Goal: Task Accomplishment & Management: Manage account settings

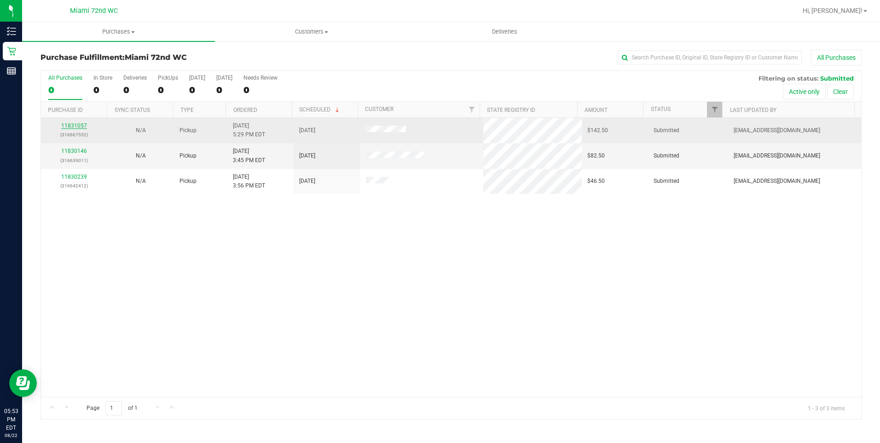
click at [71, 127] on link "11831057" at bounding box center [74, 125] width 26 height 6
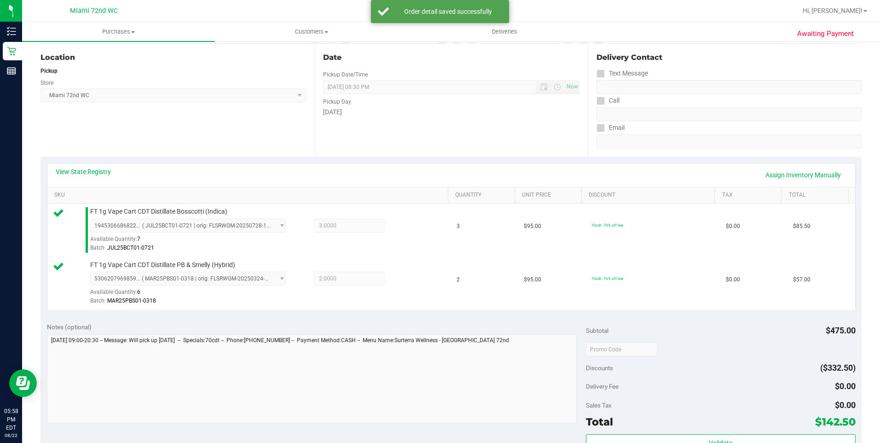
scroll to position [230, 0]
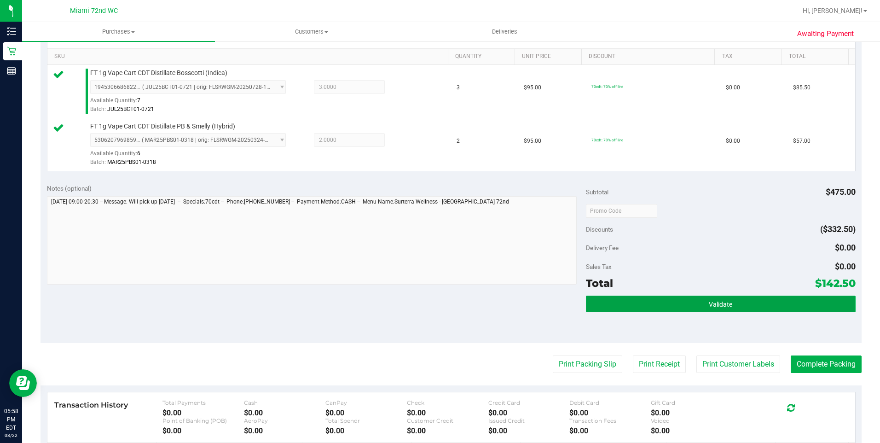
click at [743, 296] on button "Validate" at bounding box center [721, 304] width 270 height 17
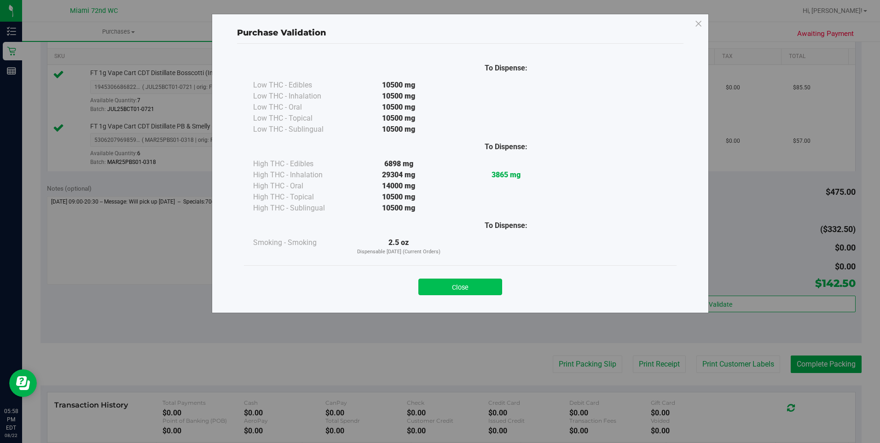
click at [475, 288] on button "Close" at bounding box center [461, 287] width 84 height 17
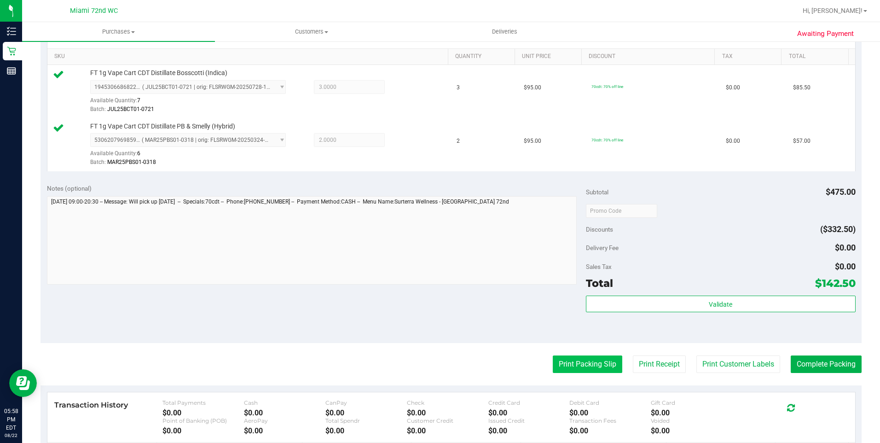
click at [571, 371] on button "Print Packing Slip" at bounding box center [588, 363] width 70 height 17
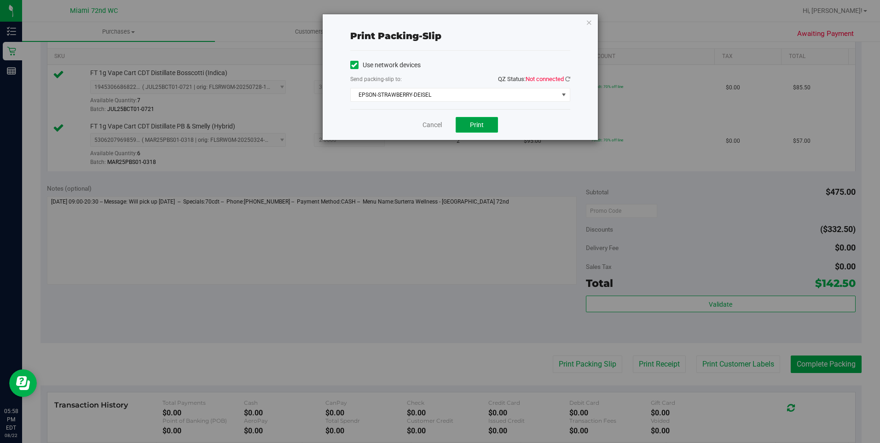
click at [466, 122] on button "Print" at bounding box center [477, 125] width 42 height 16
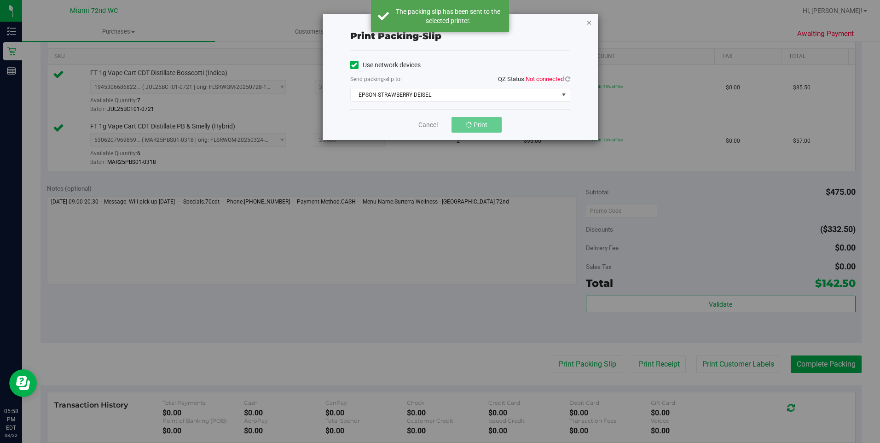
click at [589, 23] on icon "button" at bounding box center [589, 22] width 6 height 11
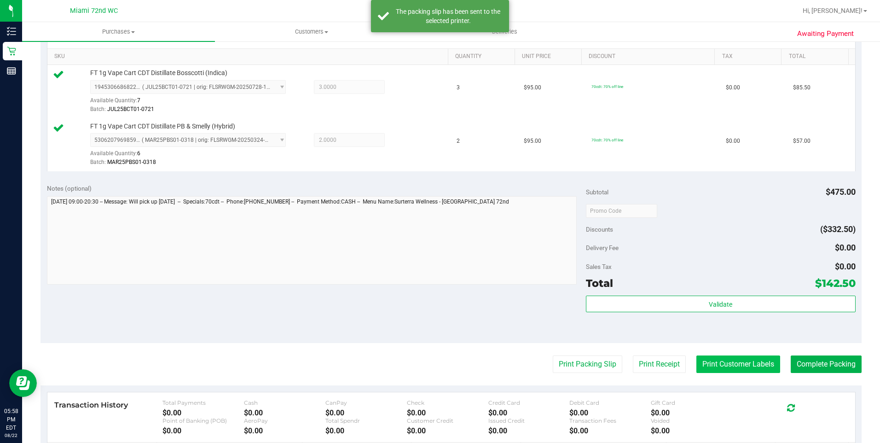
click at [732, 360] on button "Print Customer Labels" at bounding box center [739, 363] width 84 height 17
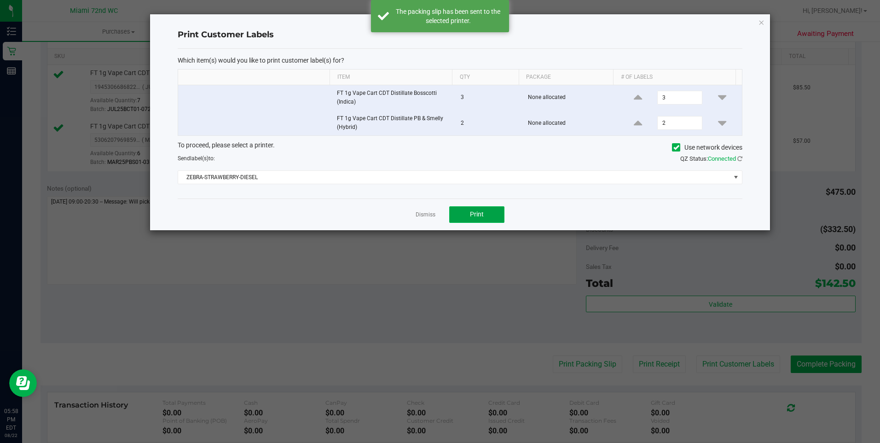
click at [471, 211] on span "Print" at bounding box center [477, 213] width 14 height 7
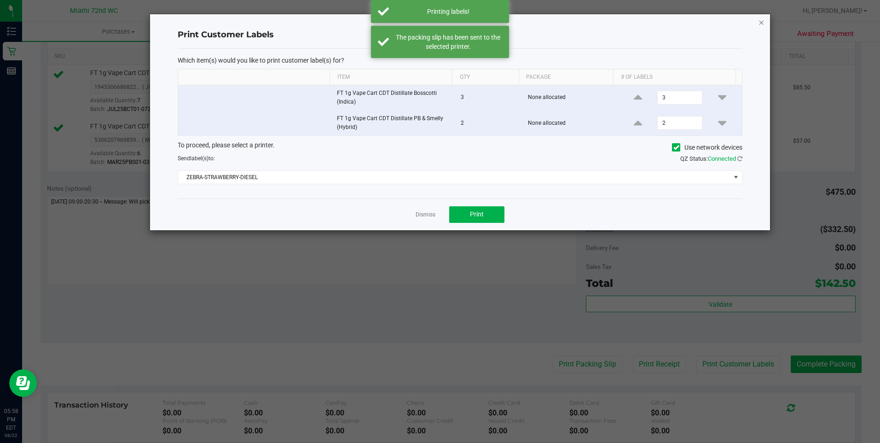
click at [760, 22] on icon "button" at bounding box center [761, 22] width 6 height 11
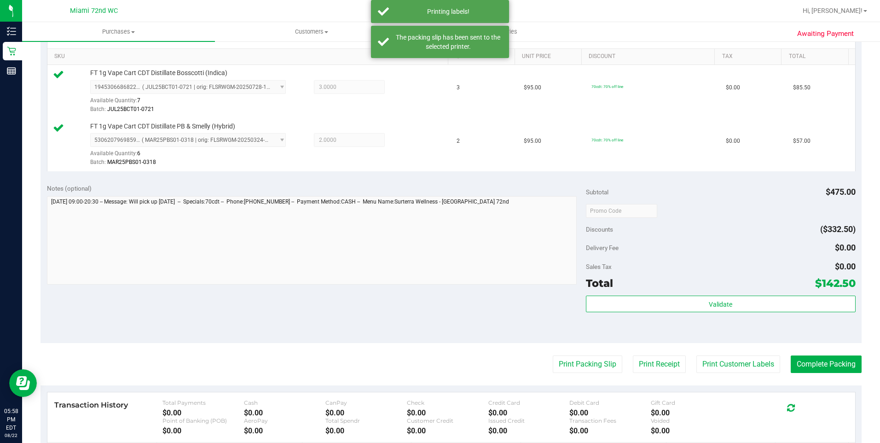
click at [841, 355] on purchase-details "Back Edit Purchase Cancel Purchase View Profile # 11831057 BioTrack ID: - Submi…" at bounding box center [451, 189] width 821 height 738
click at [831, 364] on button "Complete Packing" at bounding box center [826, 363] width 71 height 17
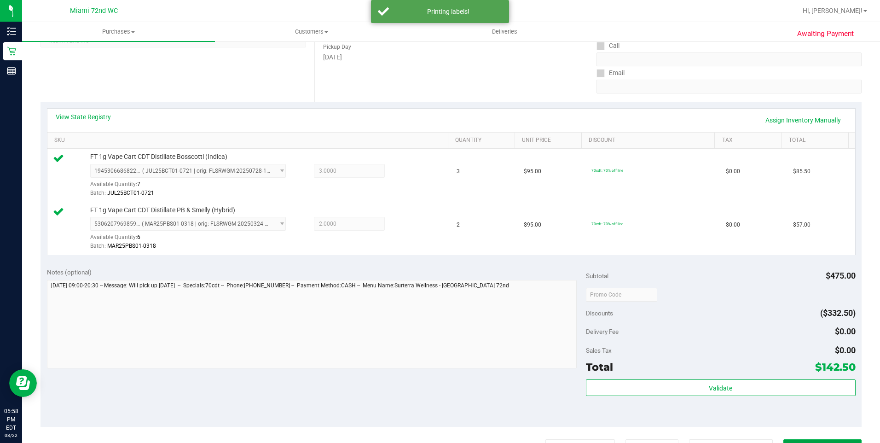
scroll to position [46, 0]
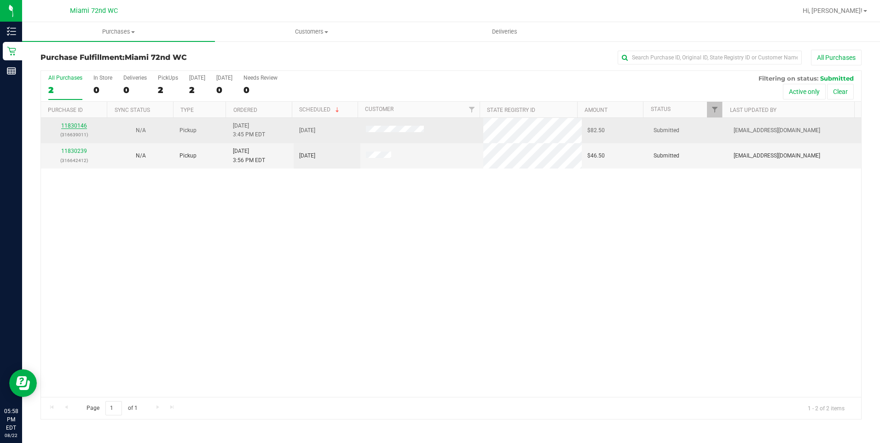
click at [73, 127] on link "11830146" at bounding box center [74, 125] width 26 height 6
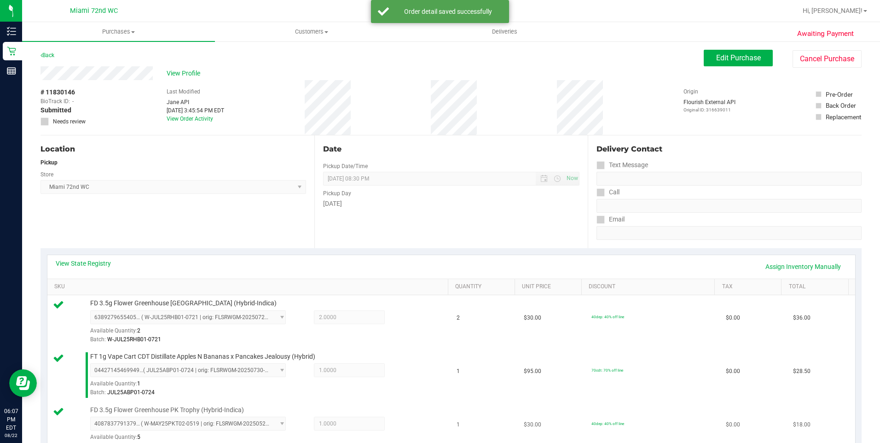
scroll to position [184, 0]
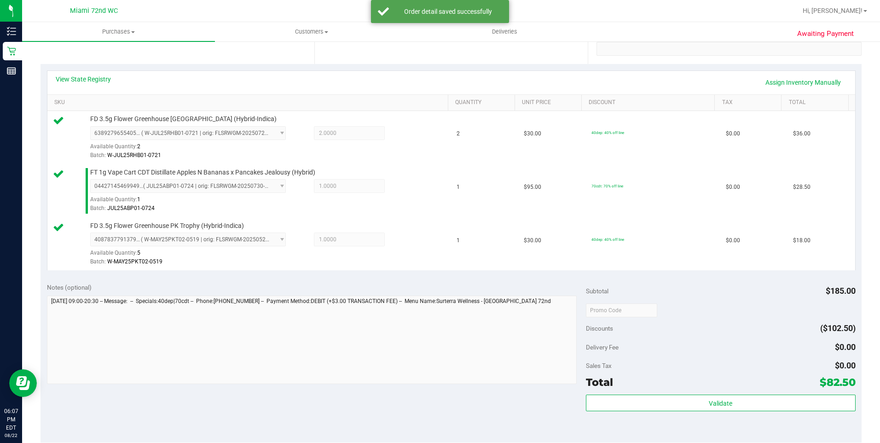
click at [746, 389] on div "Total $82.50" at bounding box center [721, 382] width 270 height 17
click at [744, 416] on div "Validate" at bounding box center [721, 415] width 270 height 41
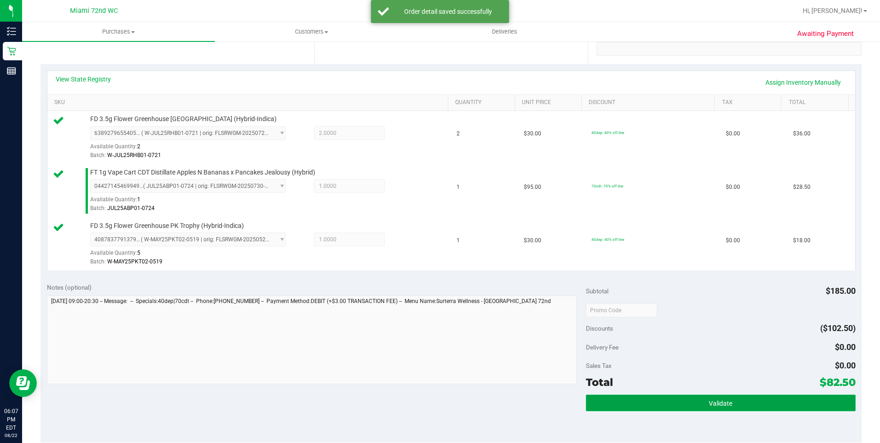
click at [732, 410] on button "Validate" at bounding box center [721, 403] width 270 height 17
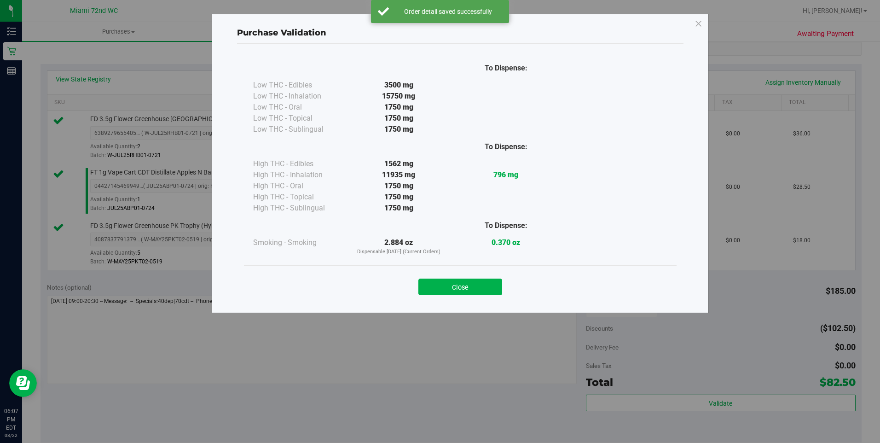
click at [505, 289] on div "Close" at bounding box center [460, 284] width 419 height 23
click at [504, 291] on div "Close" at bounding box center [460, 284] width 419 height 23
click at [497, 290] on button "Close" at bounding box center [461, 287] width 84 height 17
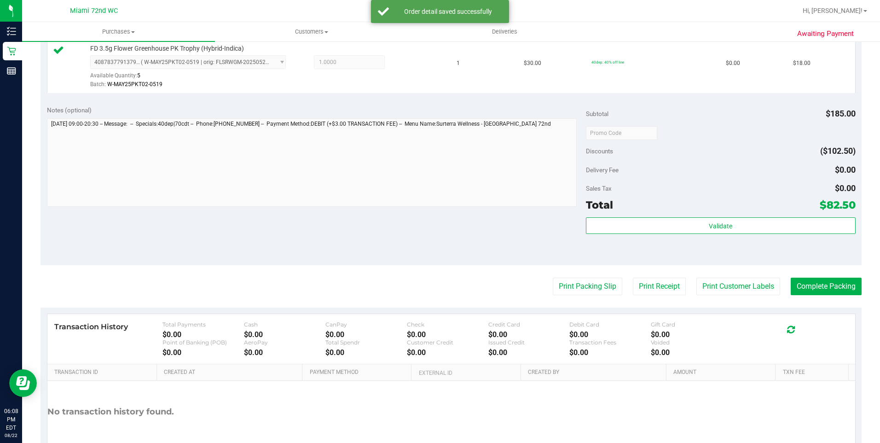
scroll to position [368, 0]
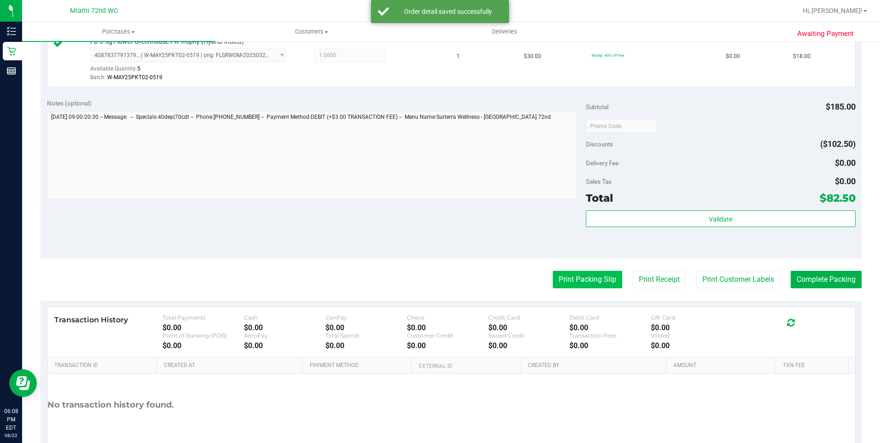
click at [565, 275] on button "Print Packing Slip" at bounding box center [588, 279] width 70 height 17
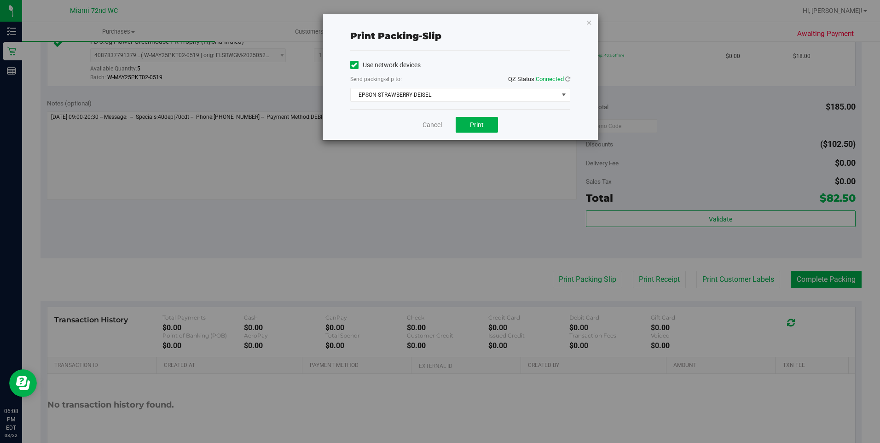
click at [474, 116] on div "Cancel Print" at bounding box center [460, 124] width 220 height 31
click at [479, 128] on span "Print" at bounding box center [477, 124] width 14 height 7
click at [586, 21] on icon "button" at bounding box center [589, 22] width 6 height 11
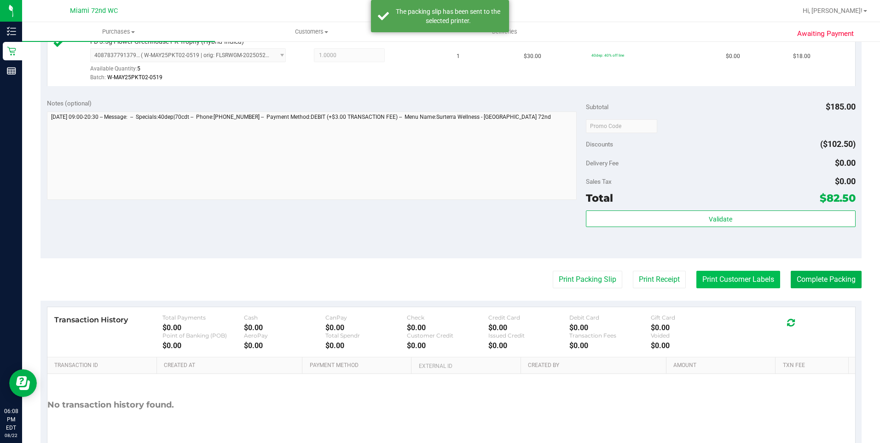
click at [752, 281] on button "Print Customer Labels" at bounding box center [739, 279] width 84 height 17
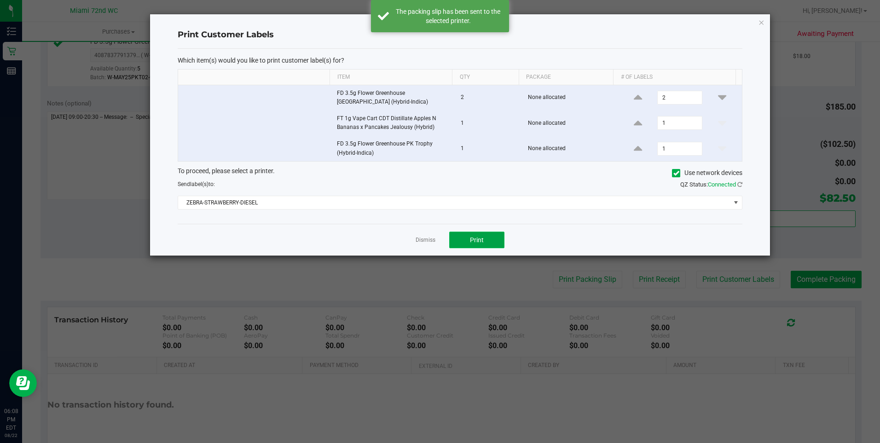
click at [488, 245] on button "Print" at bounding box center [476, 240] width 55 height 17
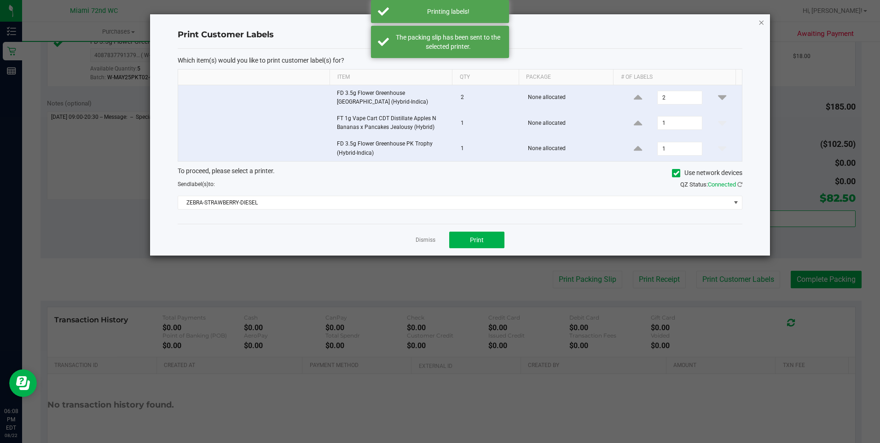
click at [758, 21] on icon "button" at bounding box center [761, 22] width 6 height 11
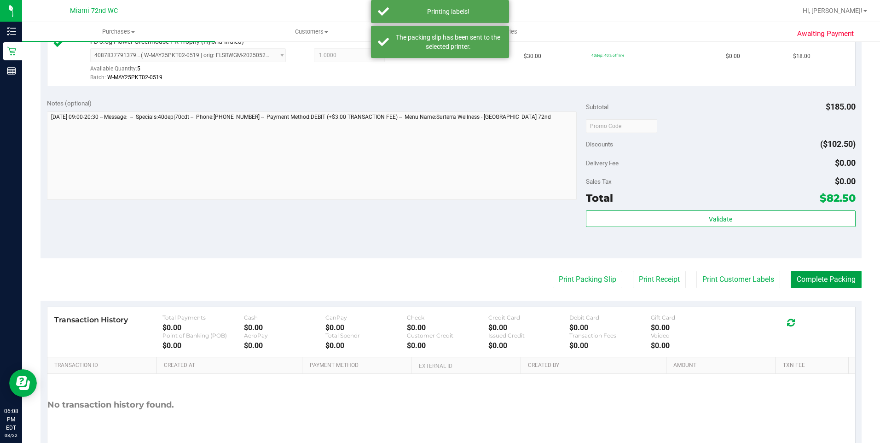
click at [823, 275] on button "Complete Packing" at bounding box center [826, 279] width 71 height 17
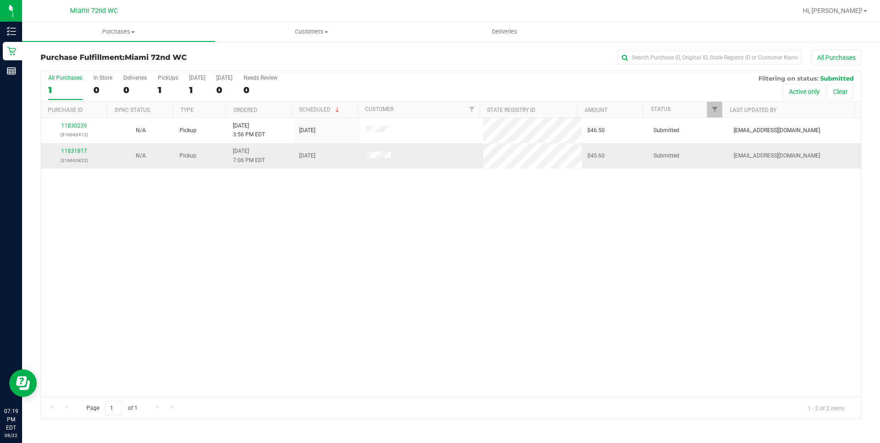
click at [76, 146] on td "11831817 (316693822)" at bounding box center [74, 155] width 67 height 25
click at [74, 148] on link "11831817" at bounding box center [74, 151] width 26 height 6
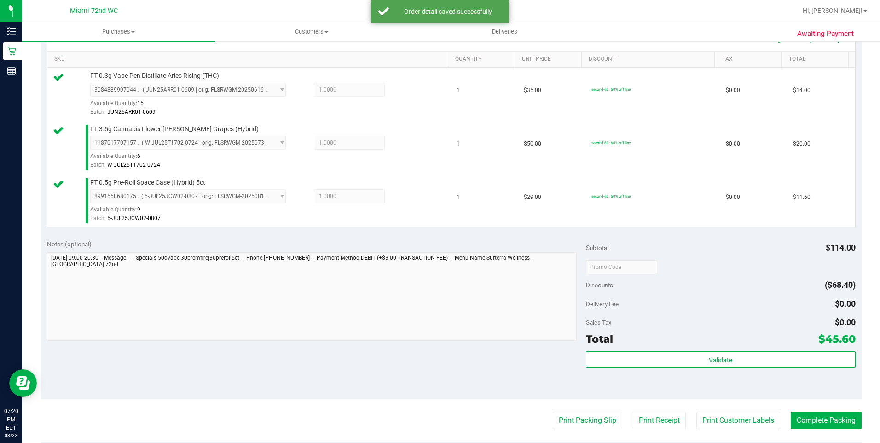
scroll to position [368, 0]
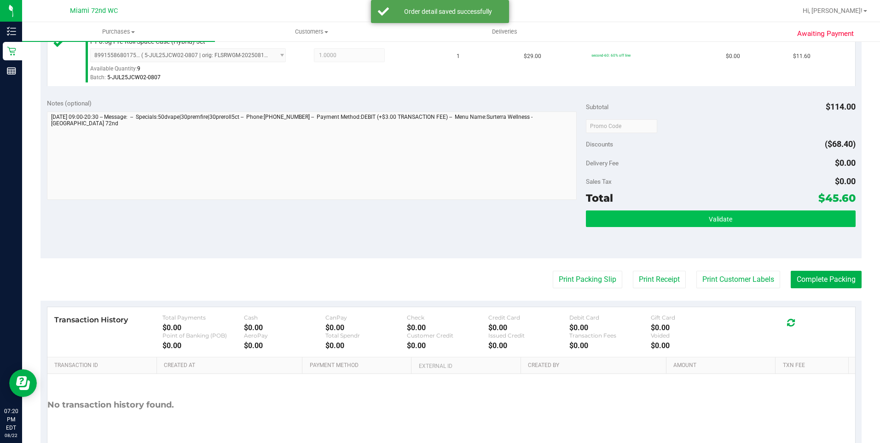
drag, startPoint x: 738, startPoint y: 232, endPoint x: 738, endPoint y: 216, distance: 15.2
click at [738, 229] on div "Validate" at bounding box center [721, 230] width 270 height 41
click at [738, 216] on button "Validate" at bounding box center [721, 218] width 270 height 17
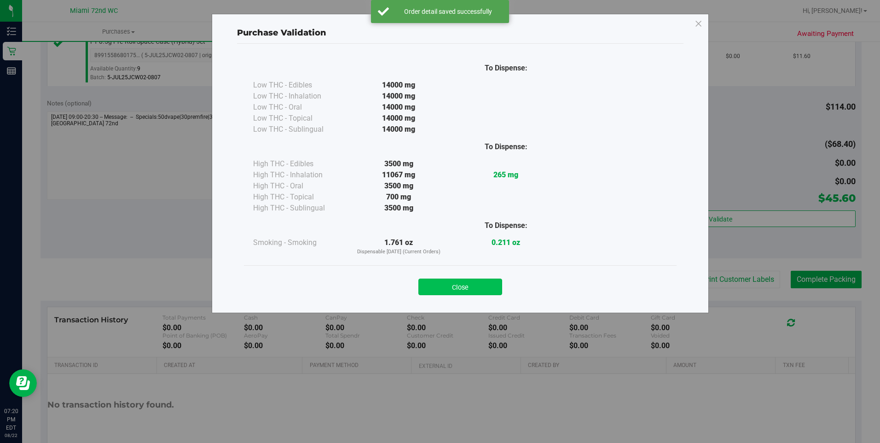
click at [468, 291] on button "Close" at bounding box center [461, 287] width 84 height 17
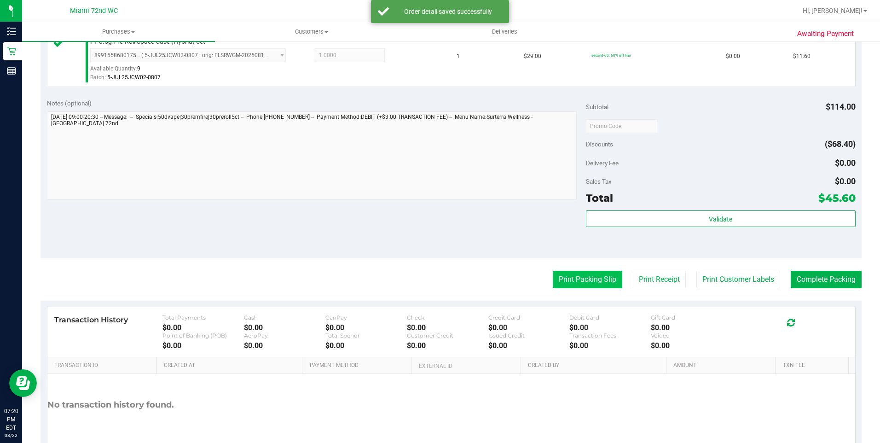
click at [587, 271] on button "Print Packing Slip" at bounding box center [588, 279] width 70 height 17
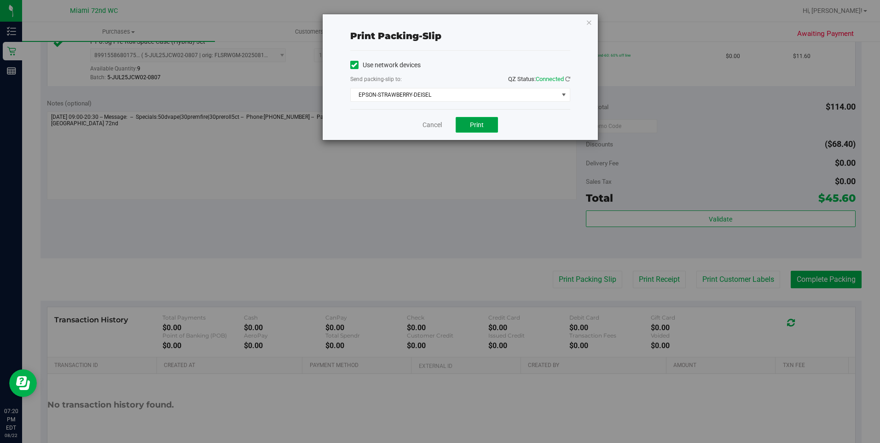
click at [487, 122] on button "Print" at bounding box center [477, 125] width 42 height 16
click at [592, 22] on icon "button" at bounding box center [589, 22] width 6 height 11
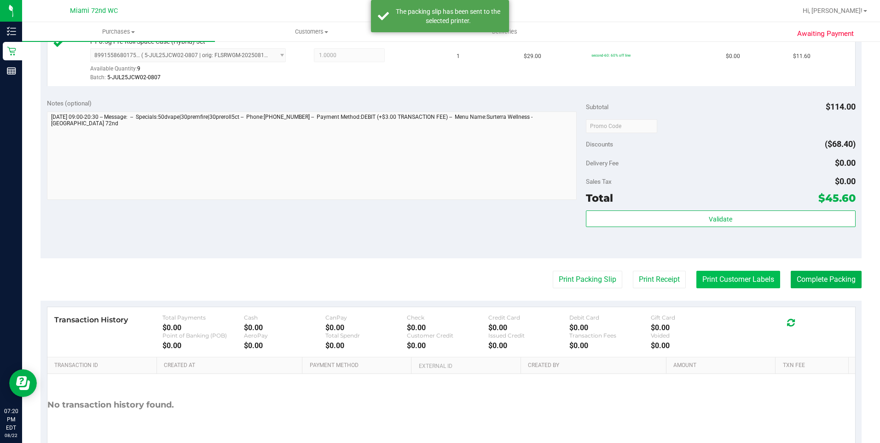
click at [761, 273] on button "Print Customer Labels" at bounding box center [739, 279] width 84 height 17
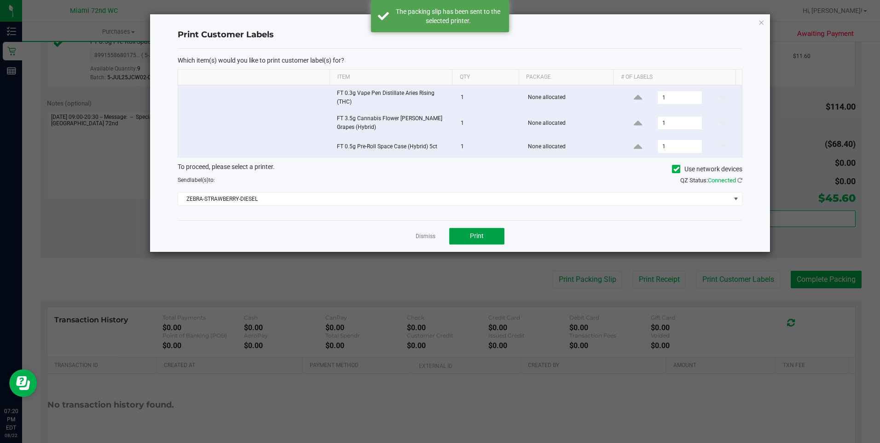
click at [501, 236] on button "Print" at bounding box center [476, 236] width 55 height 17
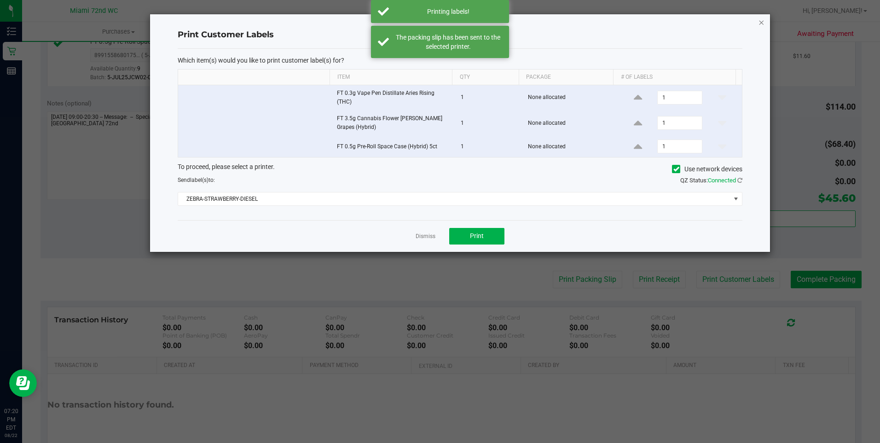
click at [760, 26] on icon "button" at bounding box center [761, 22] width 6 height 11
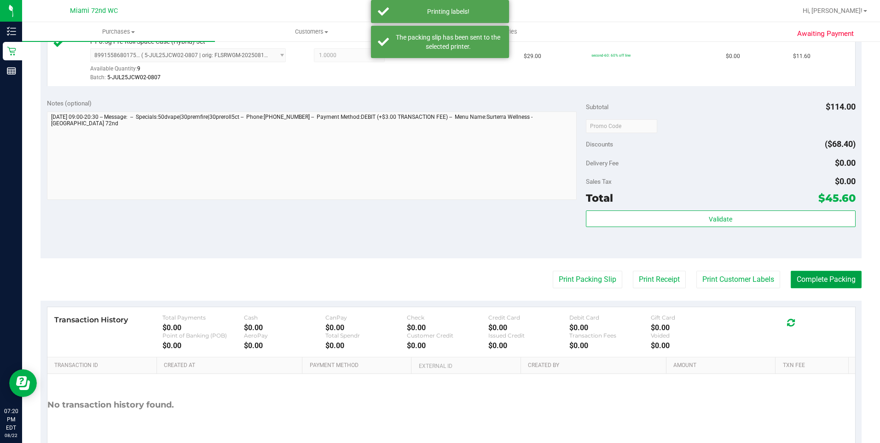
click at [826, 275] on button "Complete Packing" at bounding box center [826, 279] width 71 height 17
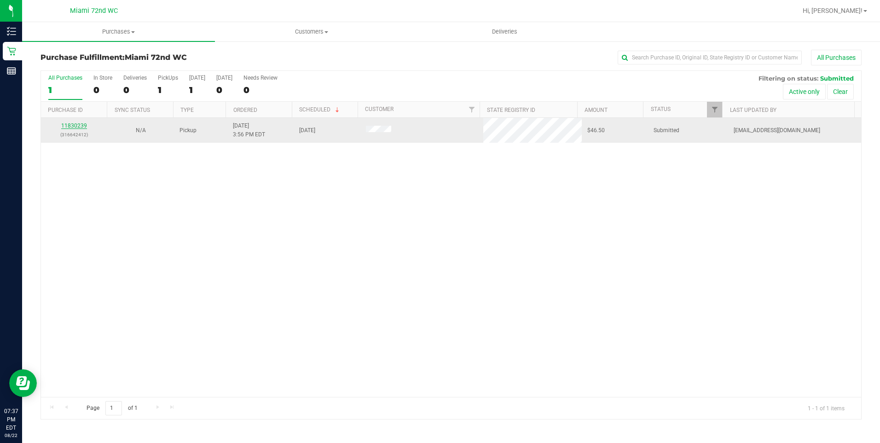
click at [84, 127] on link "11830239" at bounding box center [74, 125] width 26 height 6
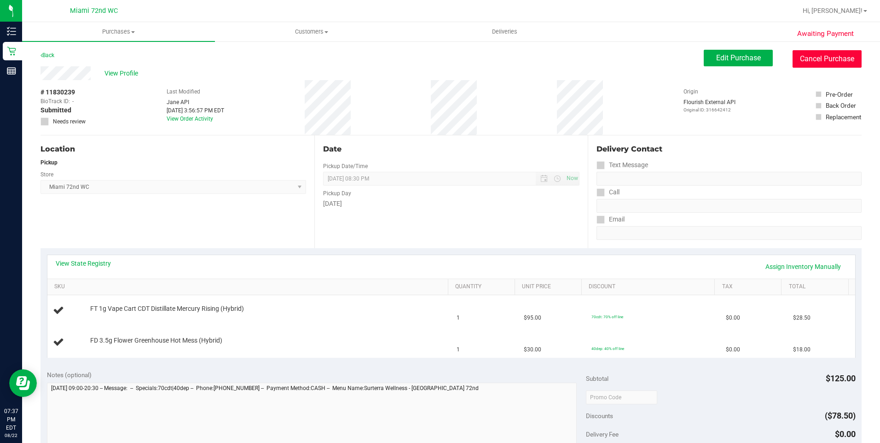
click at [816, 51] on button "Cancel Purchase" at bounding box center [827, 58] width 69 height 17
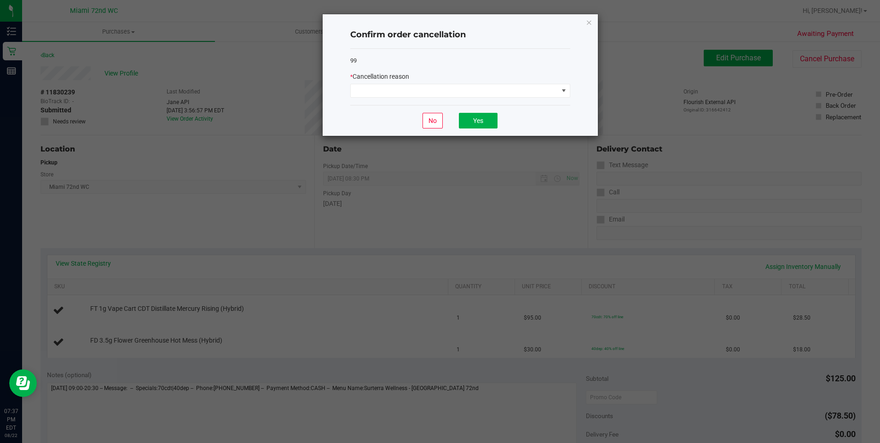
click at [447, 83] on div "* Cancellation reason" at bounding box center [460, 85] width 220 height 26
click at [443, 96] on span at bounding box center [455, 90] width 208 height 13
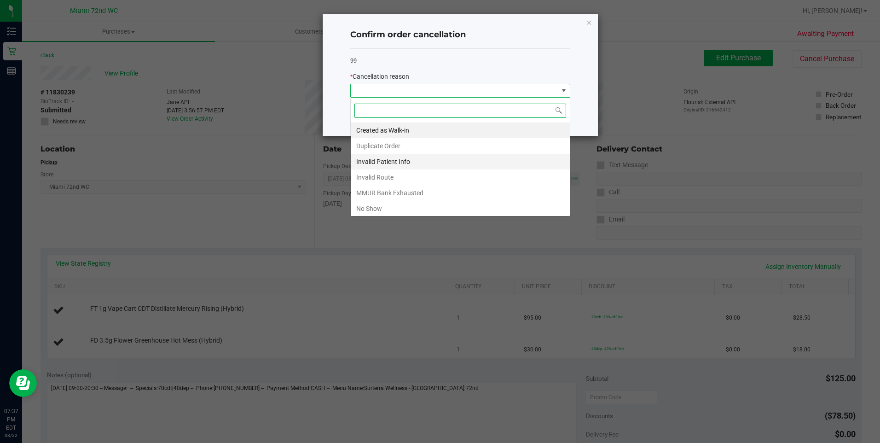
scroll to position [14, 220]
click at [438, 141] on li "Duplicate Order" at bounding box center [460, 146] width 219 height 16
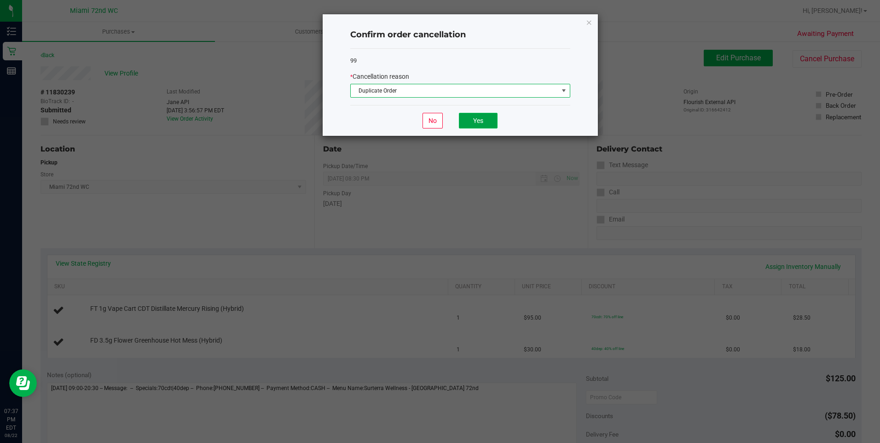
click at [483, 114] on button "Yes" at bounding box center [478, 121] width 39 height 16
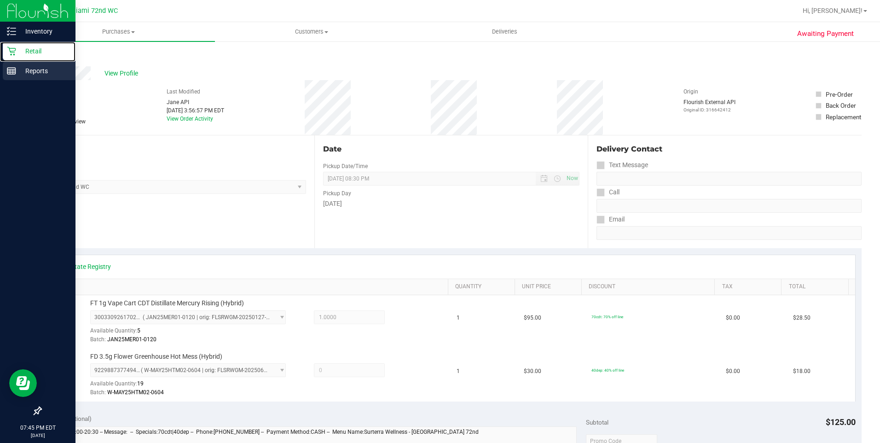
drag, startPoint x: 23, startPoint y: 53, endPoint x: 75, endPoint y: 62, distance: 52.8
click at [23, 53] on p "Retail" at bounding box center [43, 51] width 55 height 11
